Goal: Transaction & Acquisition: Purchase product/service

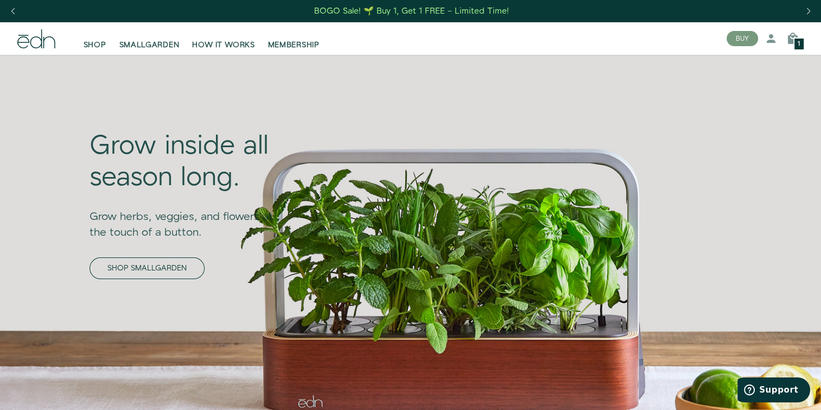
click at [149, 264] on link "SHOP SMALLGARDEN" at bounding box center [147, 268] width 115 height 22
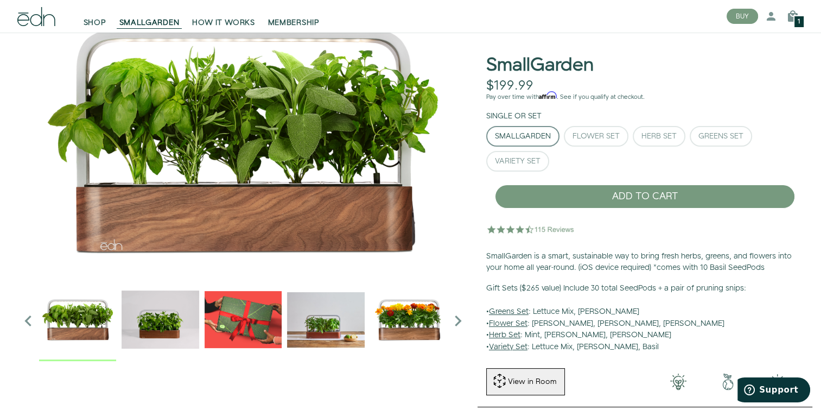
scroll to position [109, 0]
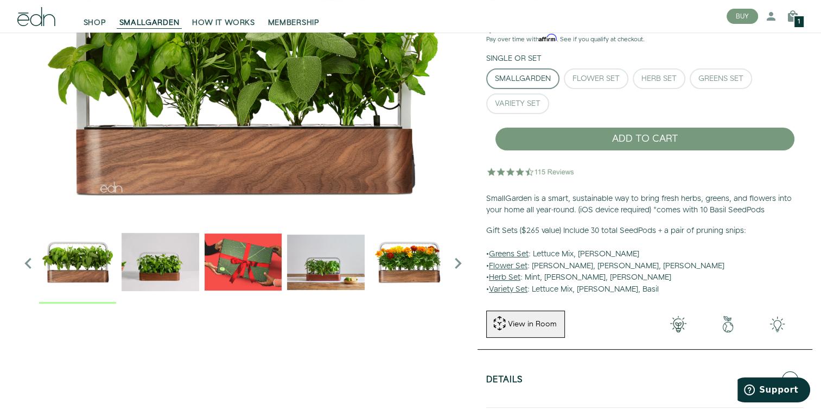
click at [458, 259] on icon "Next slide" at bounding box center [458, 263] width 22 height 22
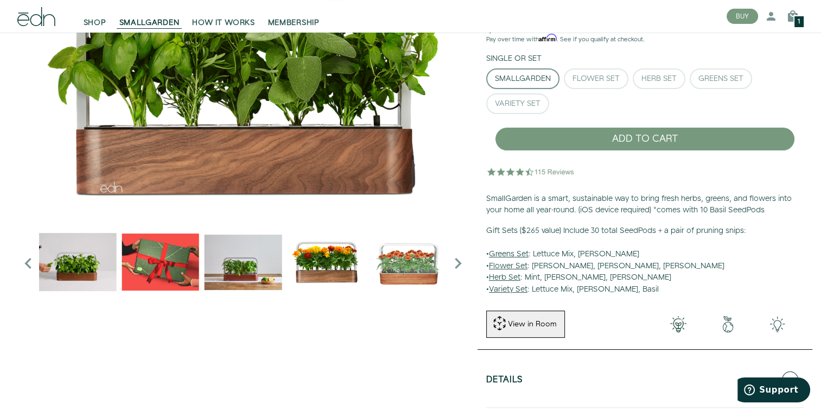
click at [458, 259] on icon "Next slide" at bounding box center [458, 263] width 22 height 22
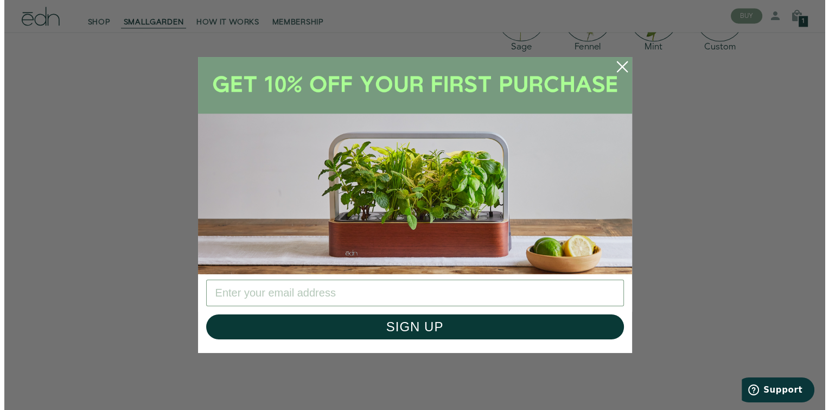
scroll to position [1797, 0]
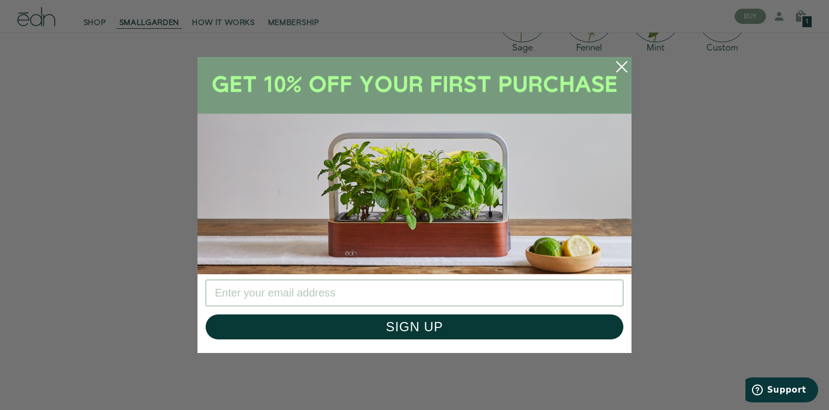
click at [623, 65] on circle "Close dialog" at bounding box center [622, 67] width 24 height 24
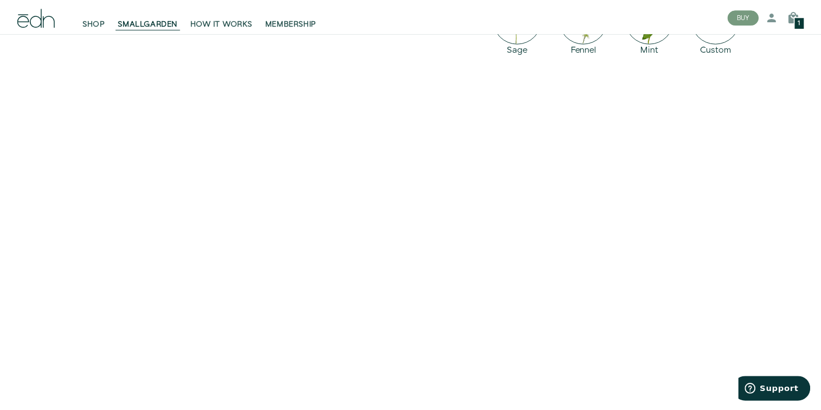
scroll to position [1790, 0]
